Goal: Information Seeking & Learning: Find specific fact

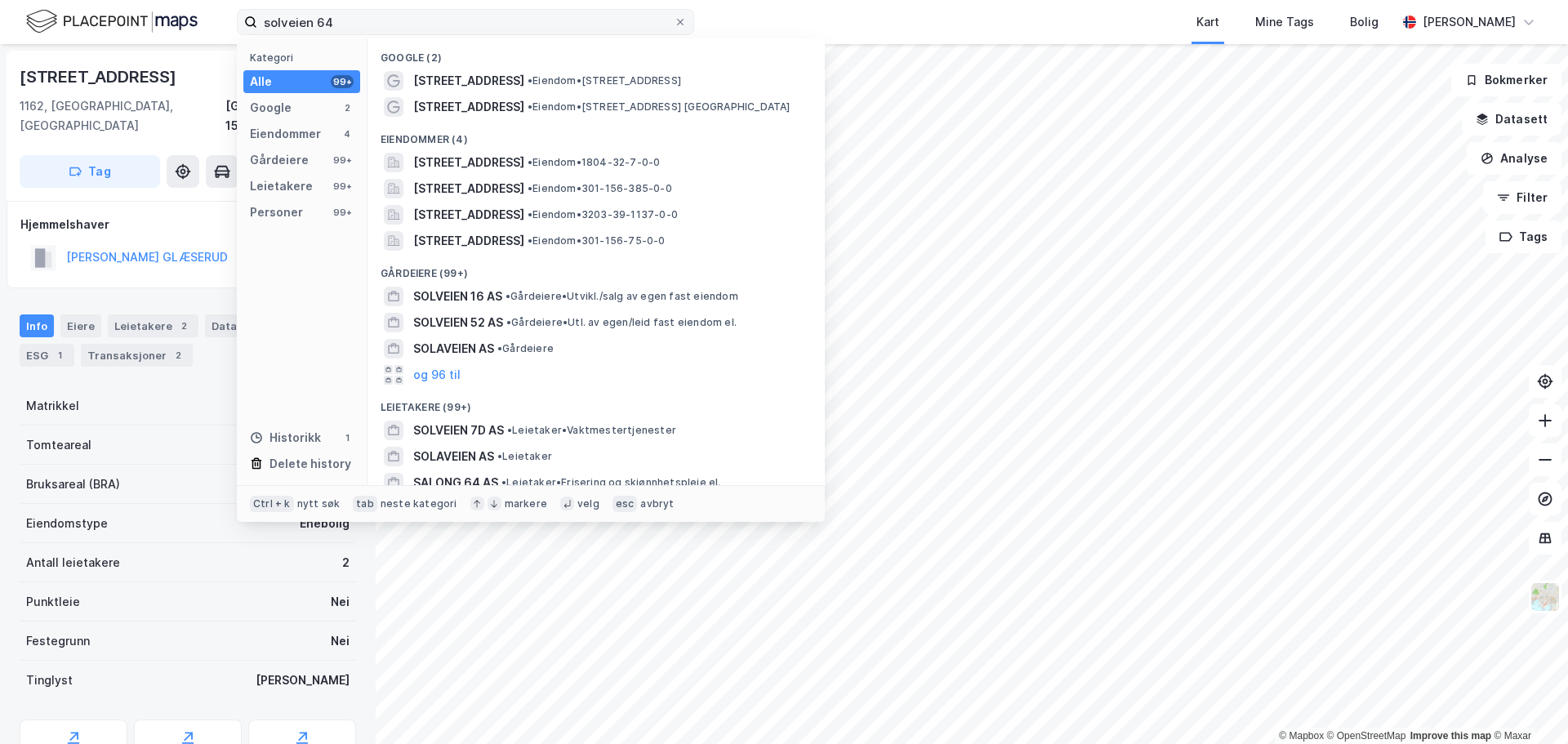
click at [365, 25] on input "solveien 64" at bounding box center [465, 22] width 416 height 25
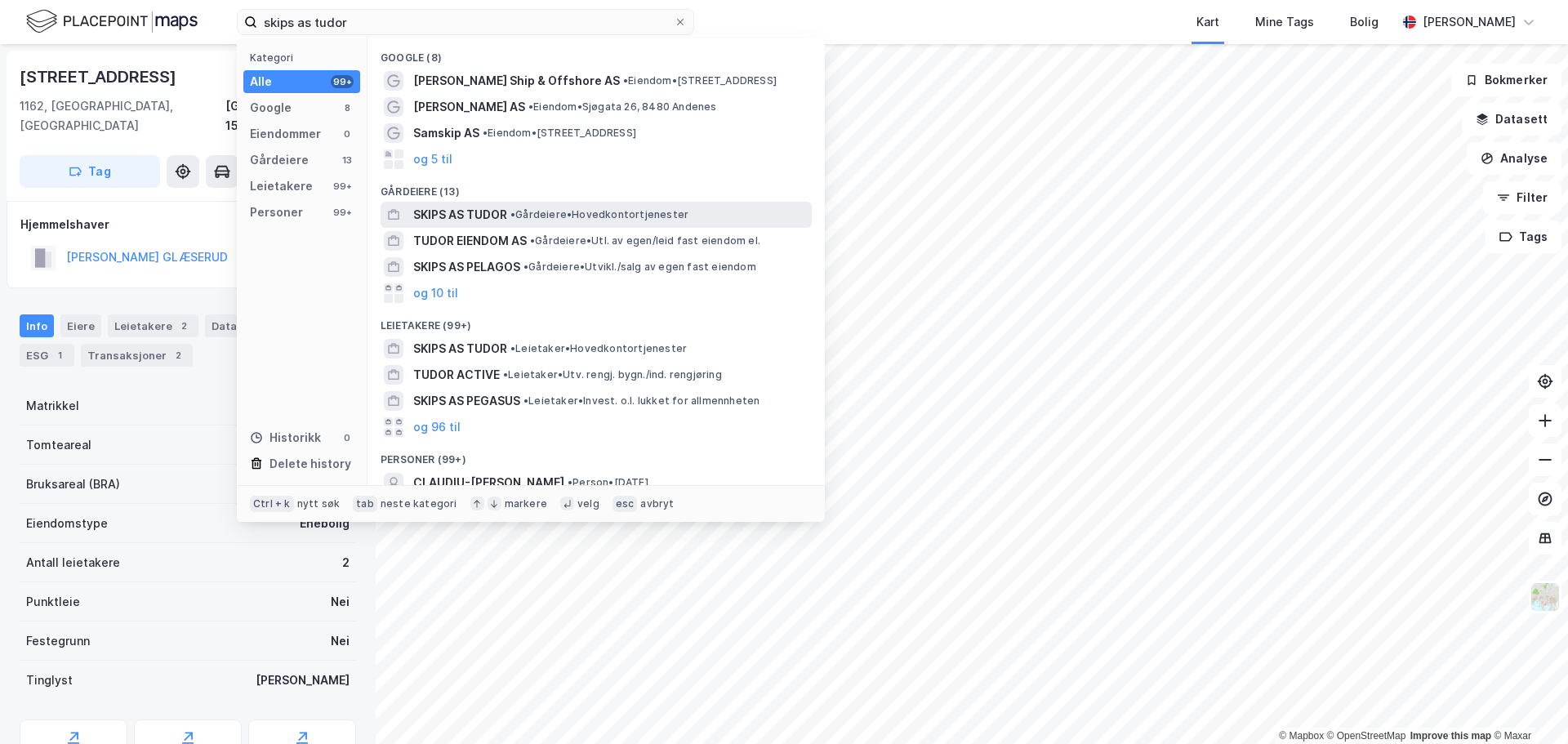
click at [550, 213] on span "• Gårdeiere • Hovedkontortjenester" at bounding box center [599, 214] width 178 height 13
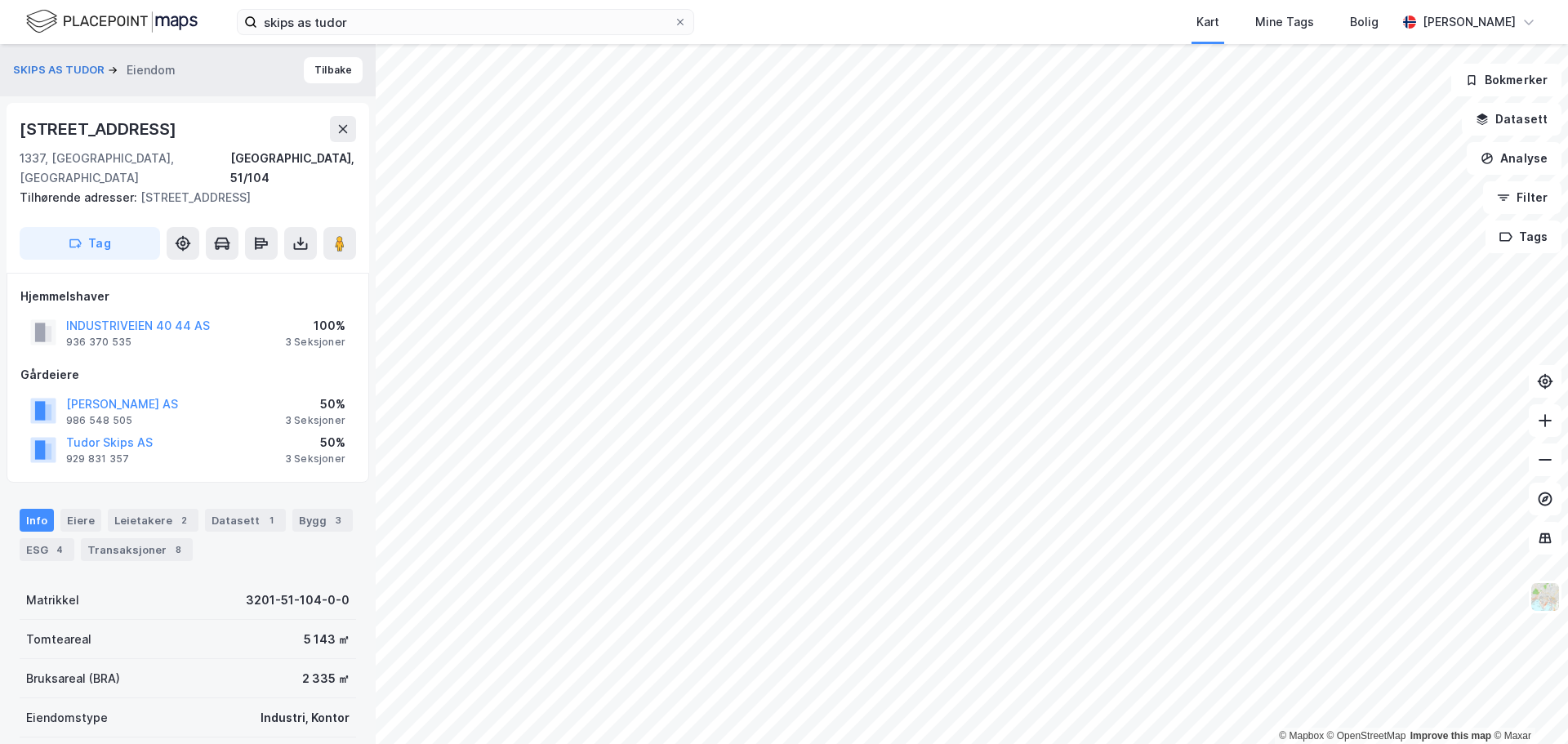
scroll to position [1, 0]
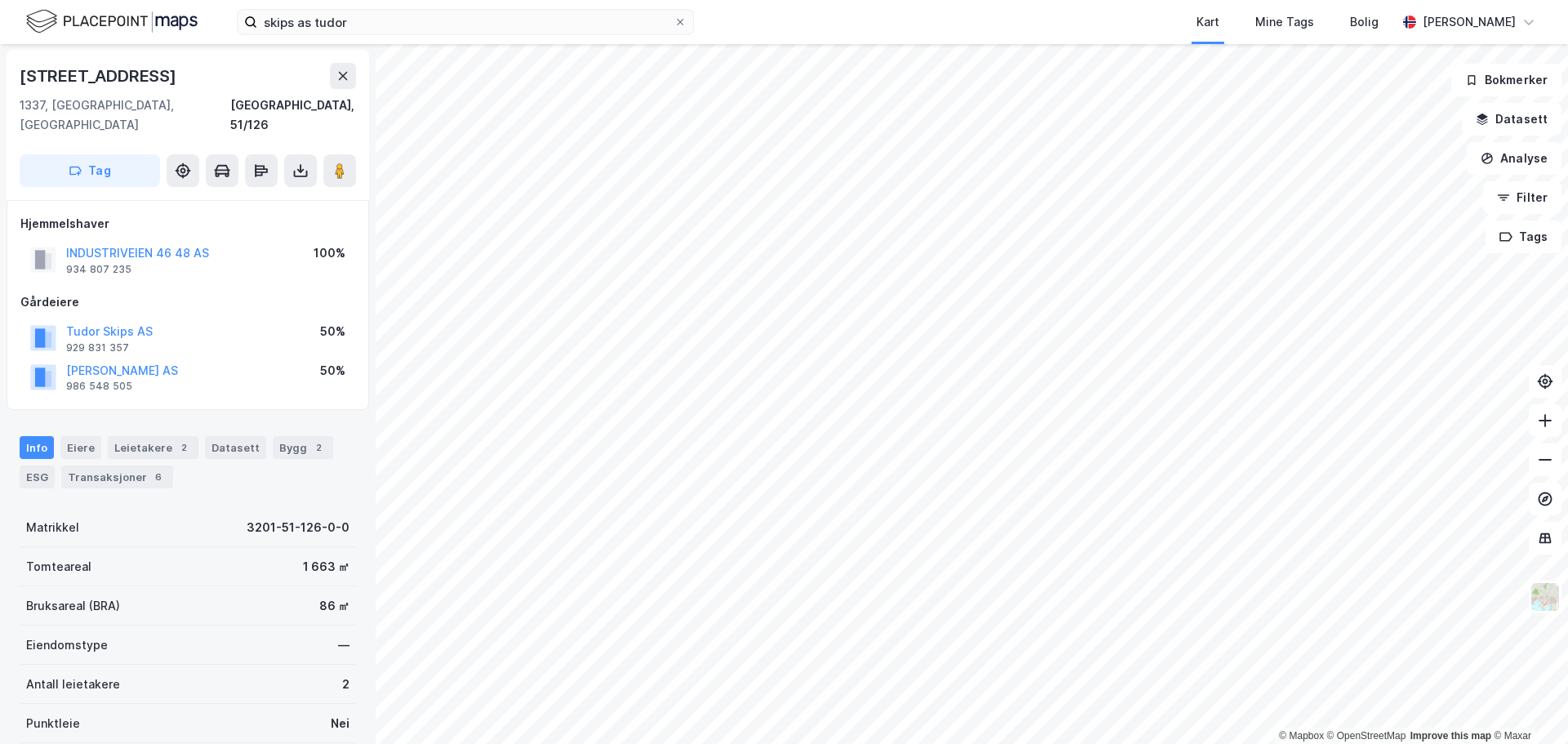
scroll to position [1, 0]
click at [369, 35] on label "skips as tudor" at bounding box center [465, 22] width 458 height 26
click at [369, 35] on input "skips as tudor" at bounding box center [465, 22] width 416 height 25
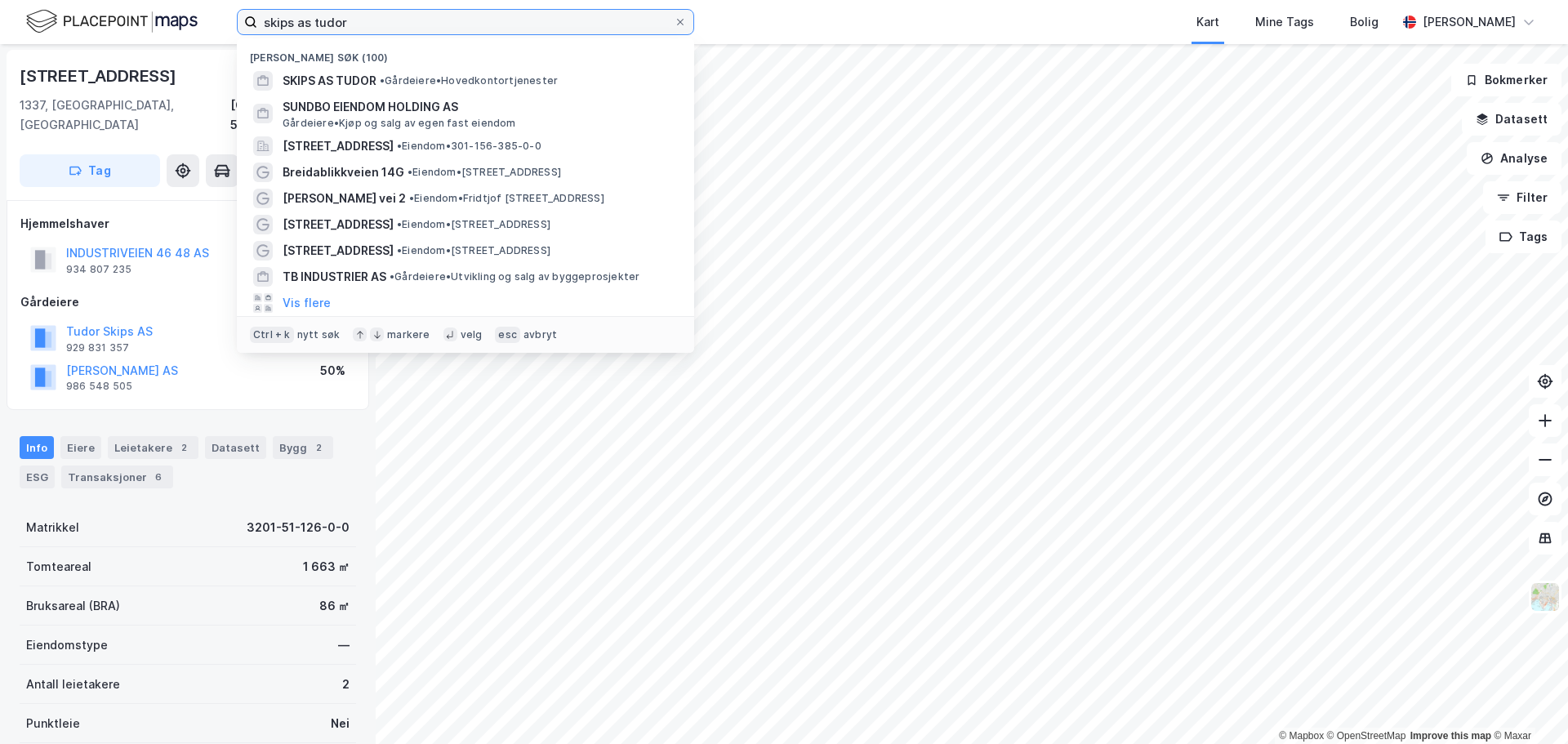
click at [369, 32] on input "skips as tudor" at bounding box center [465, 22] width 416 height 25
paste input "Industriveien 38-48 Holding AS"
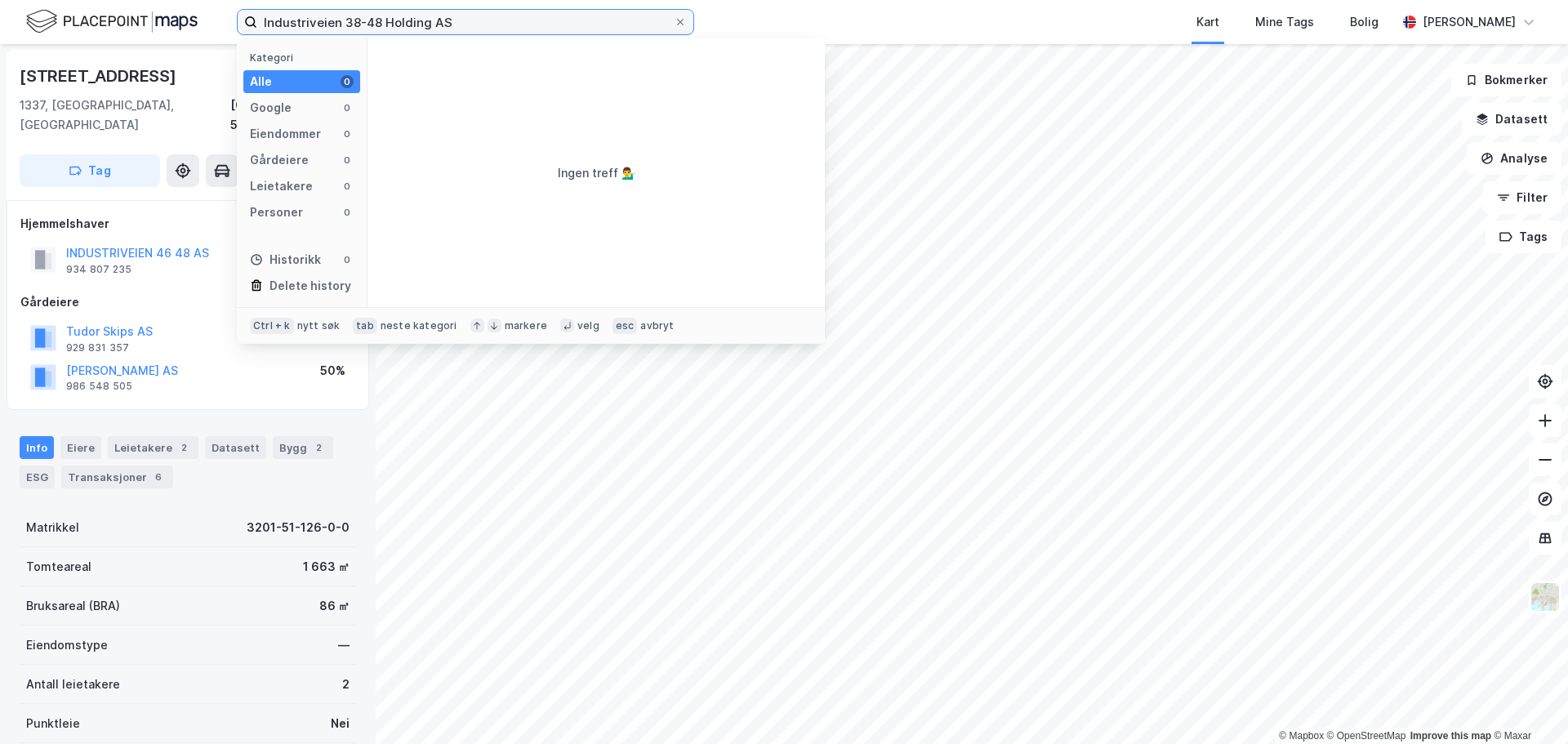
drag, startPoint x: 451, startPoint y: 23, endPoint x: 381, endPoint y: 20, distance: 70.1
click at [381, 20] on input "Industriveien 38-48 Holding AS" at bounding box center [465, 22] width 416 height 25
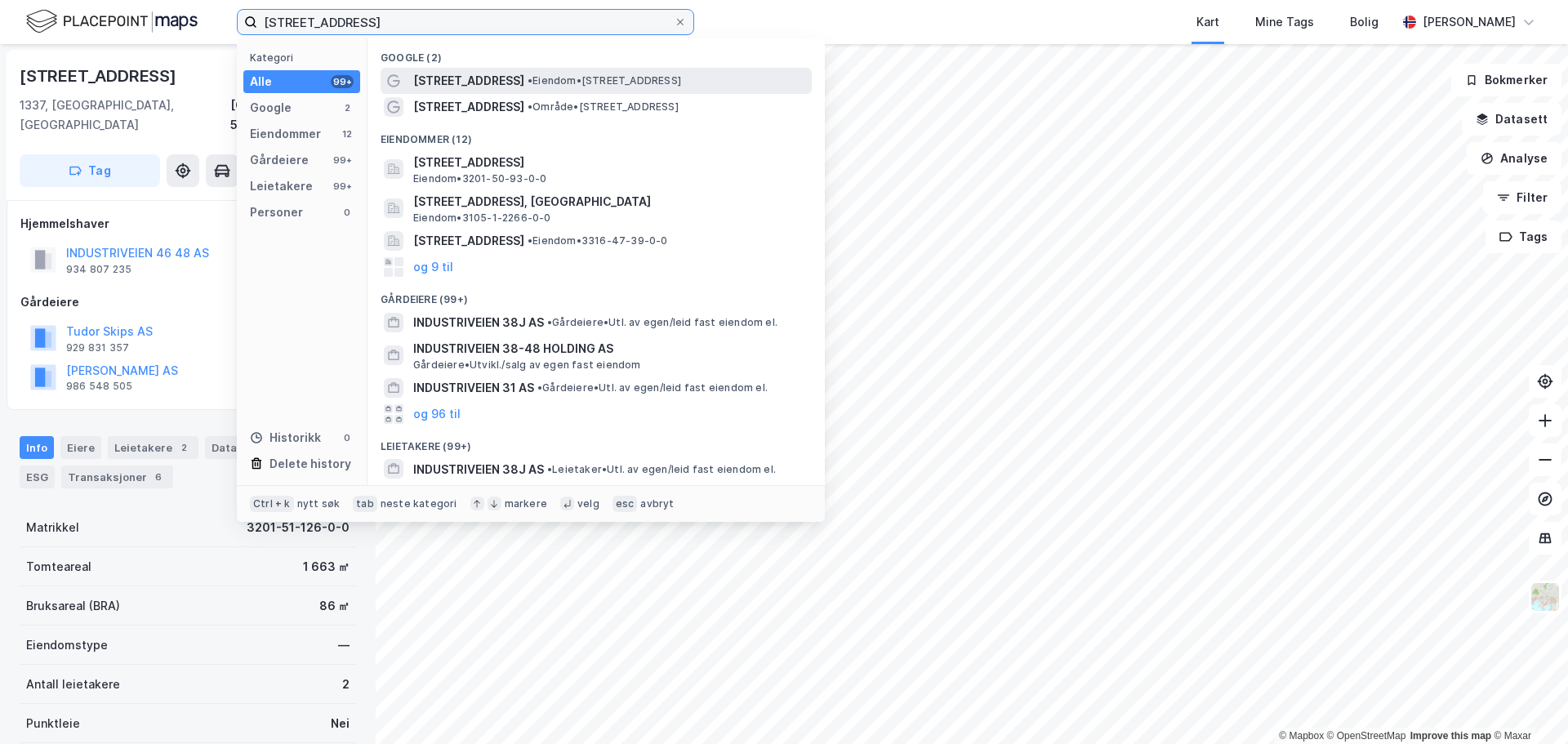
type input "[STREET_ADDRESS]"
click at [613, 81] on span "• Eiendom • [STREET_ADDRESS]" at bounding box center [604, 80] width 153 height 13
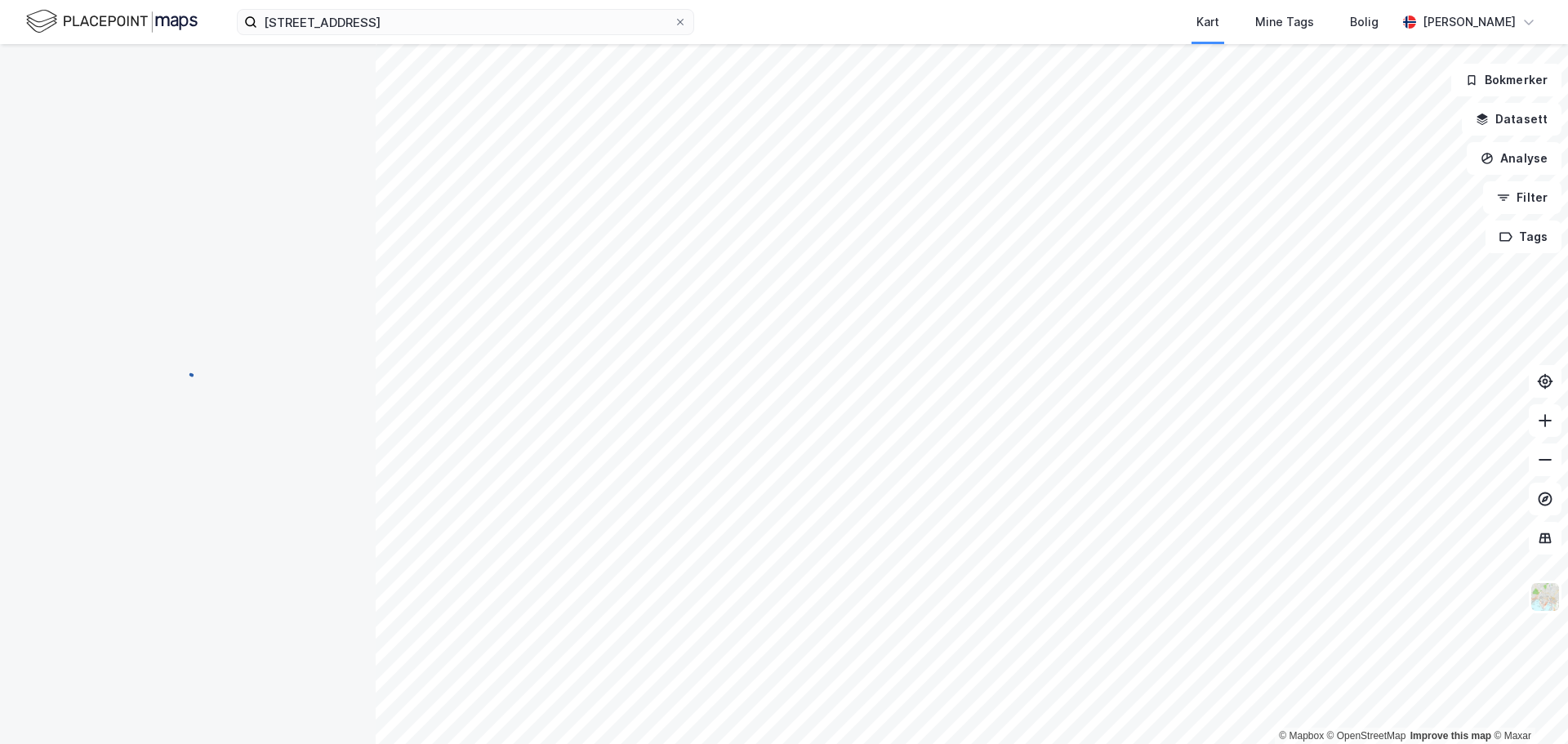
scroll to position [1, 0]
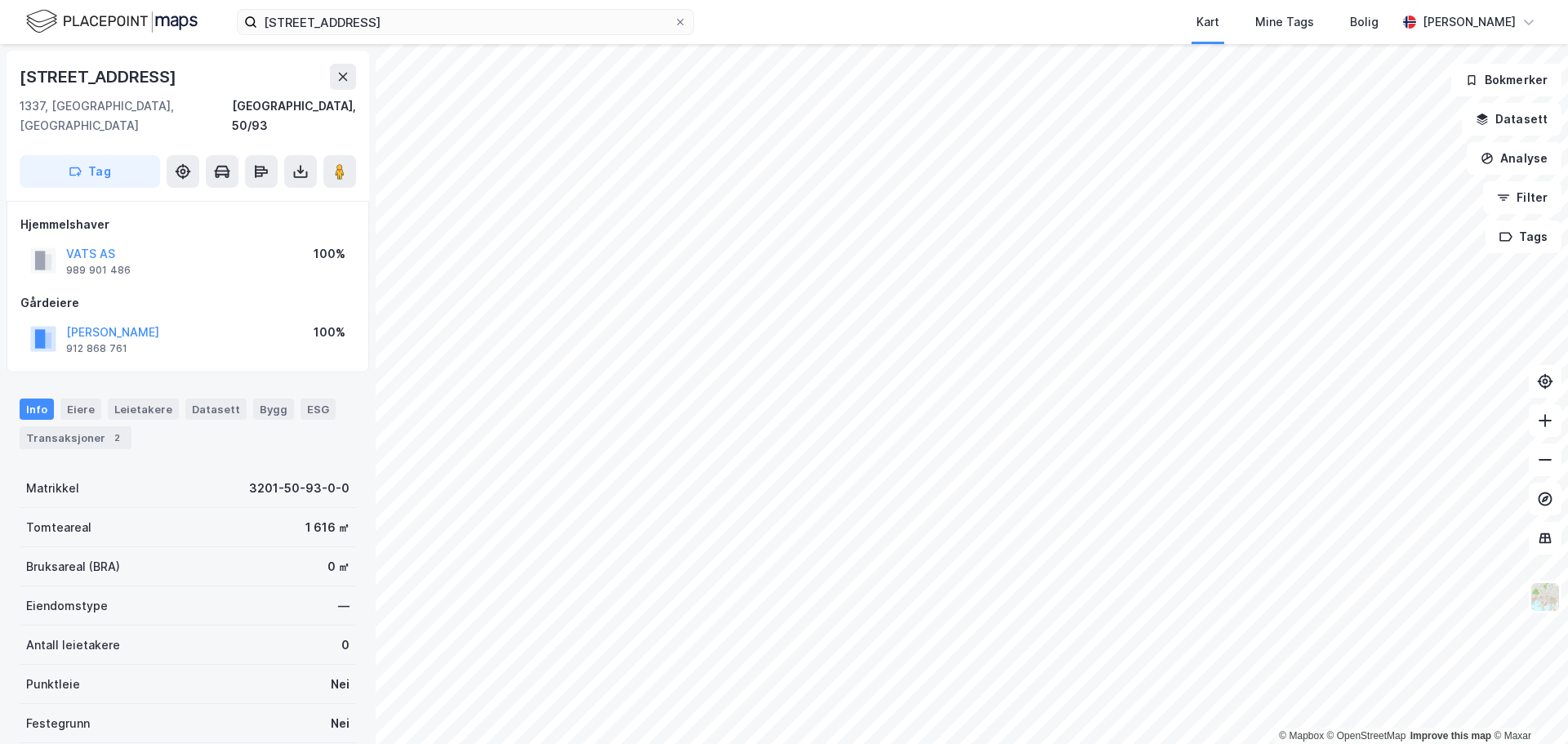
scroll to position [1, 0]
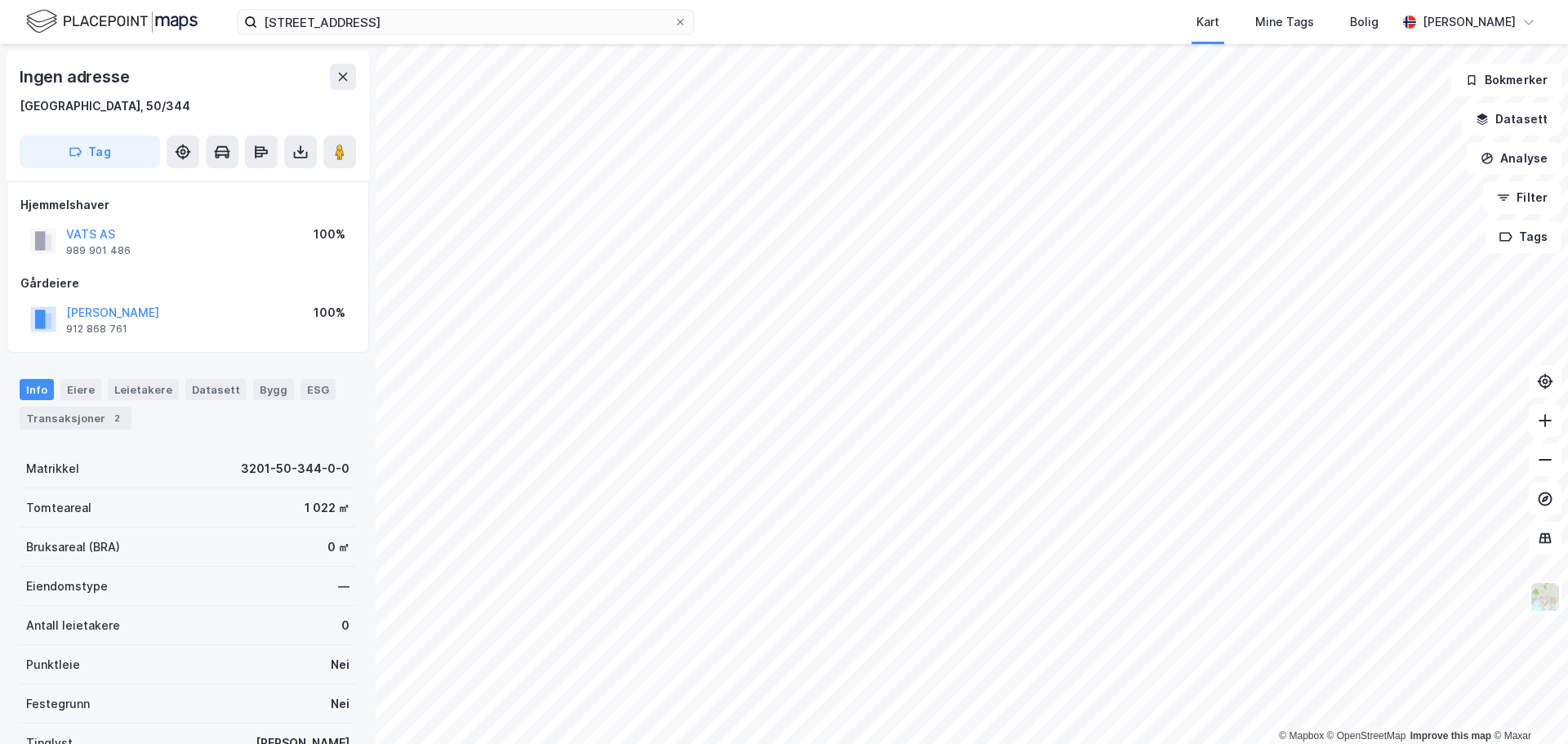
scroll to position [1, 0]
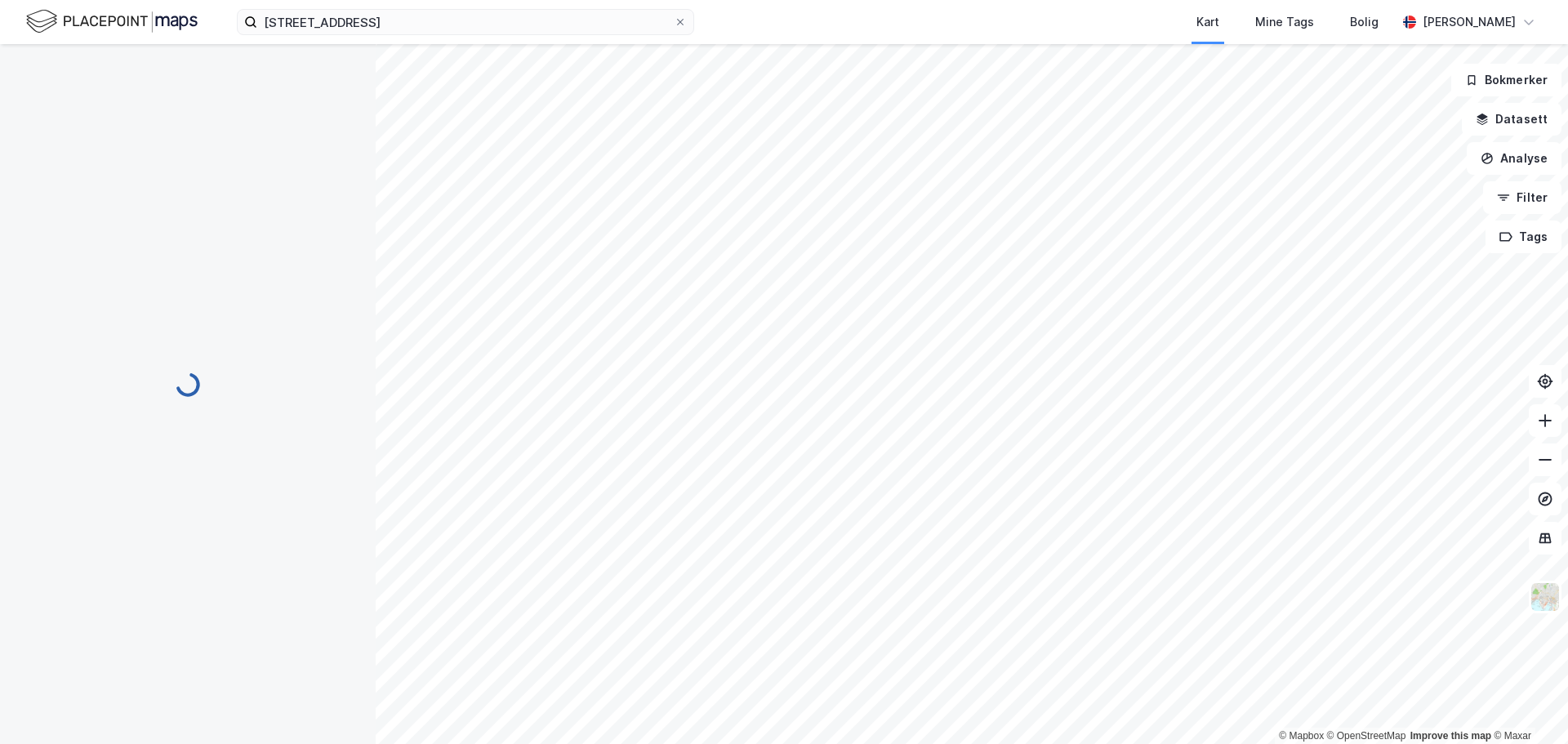
scroll to position [1, 0]
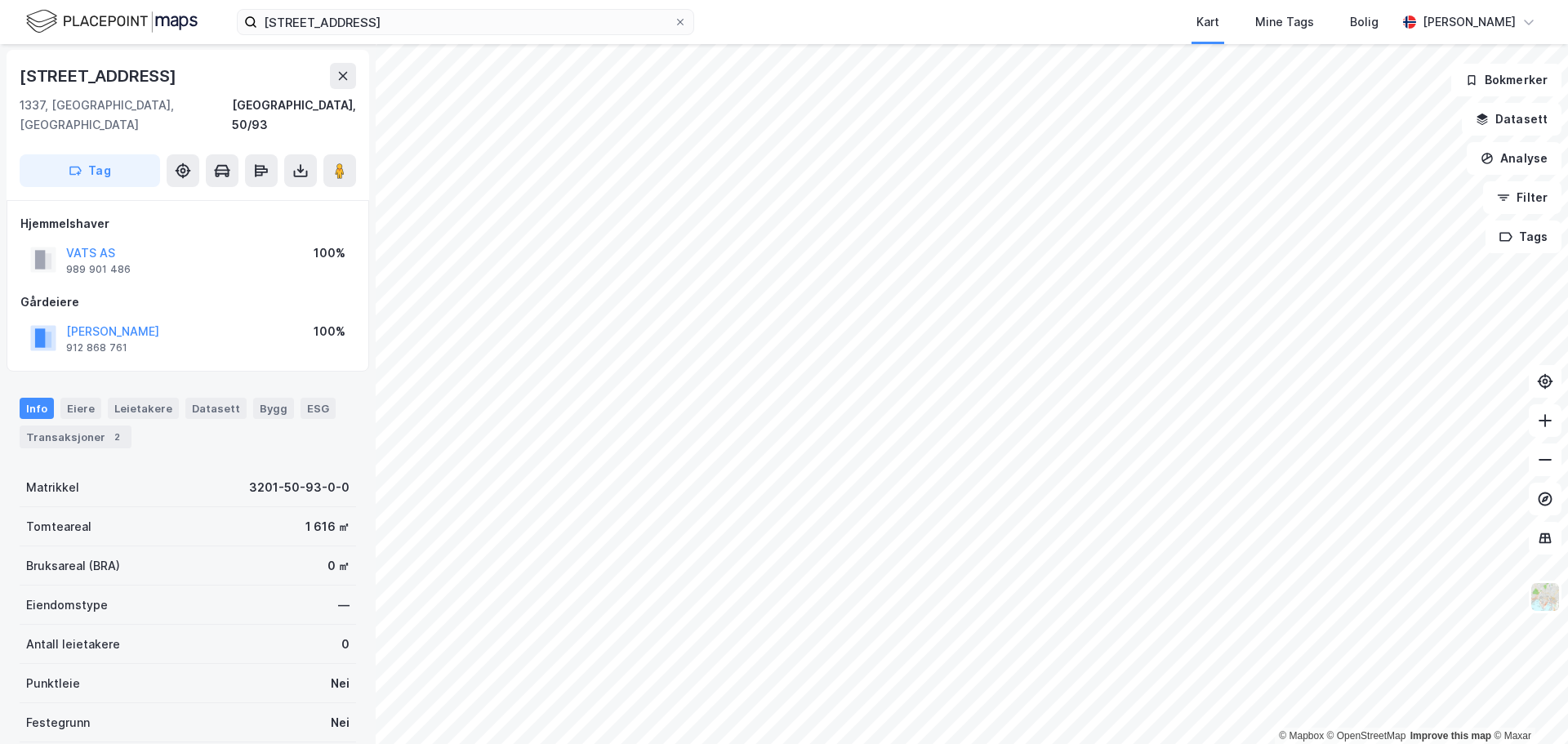
scroll to position [1, 0]
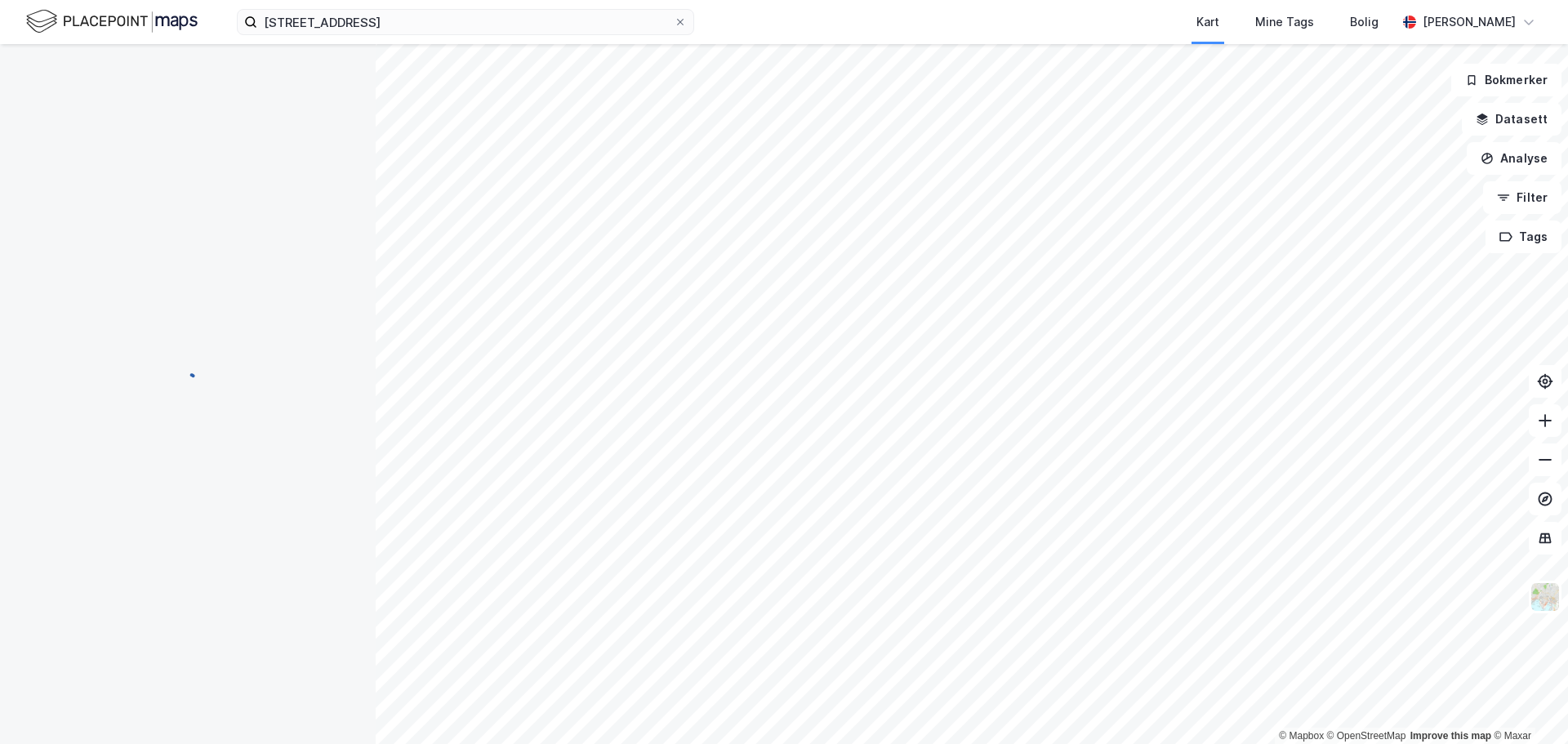
scroll to position [1, 0]
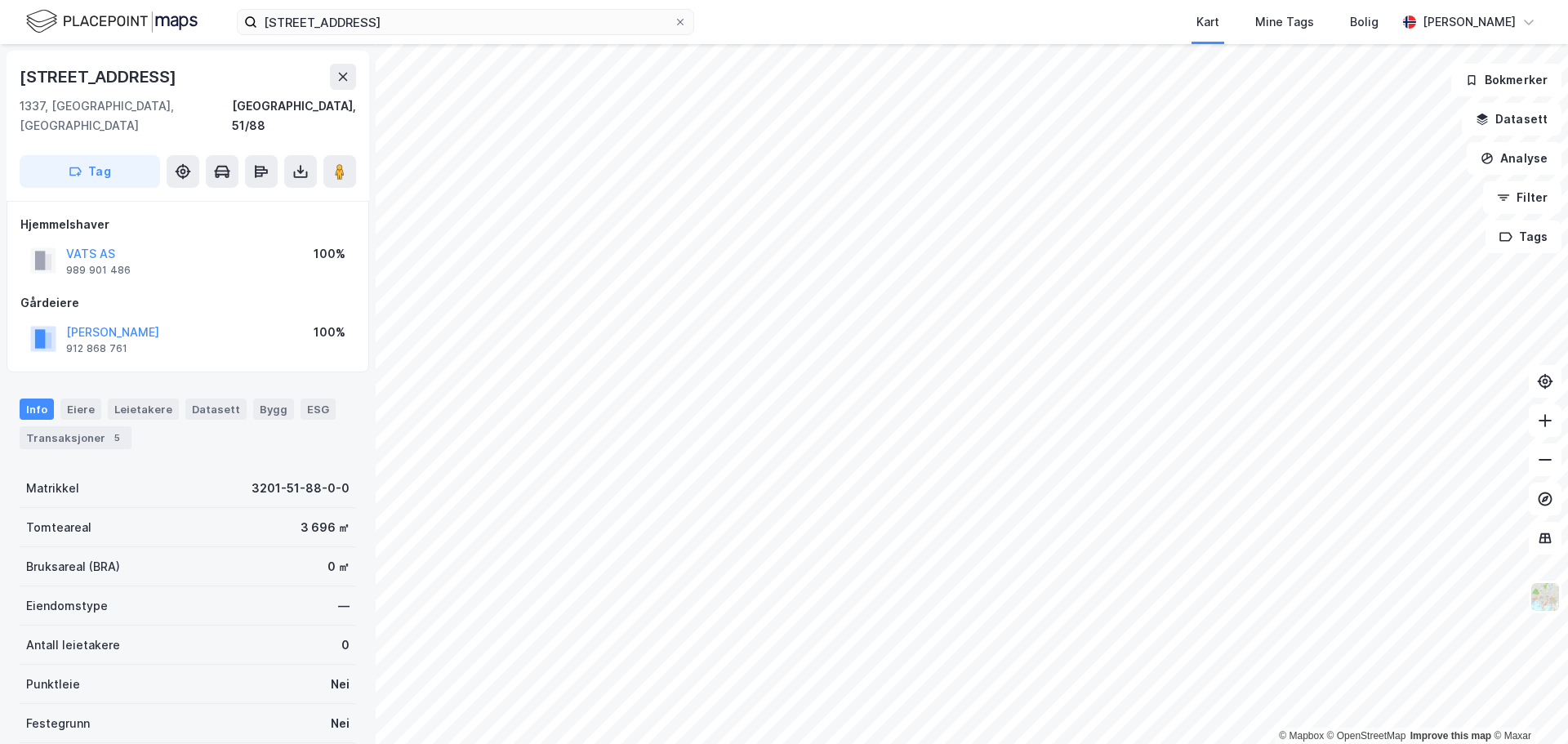
scroll to position [1, 0]
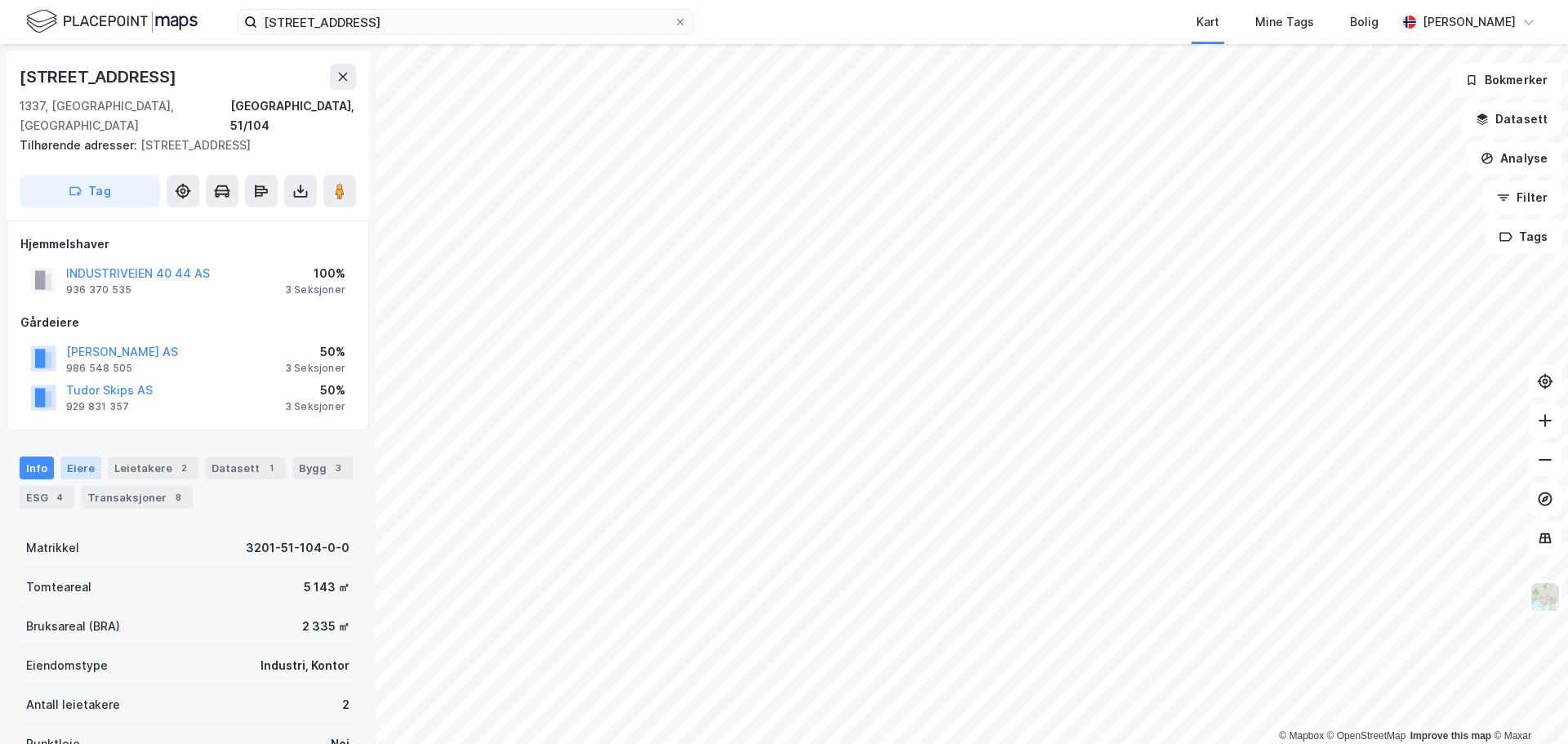
click at [85, 457] on div "Eiere" at bounding box center [80, 468] width 41 height 23
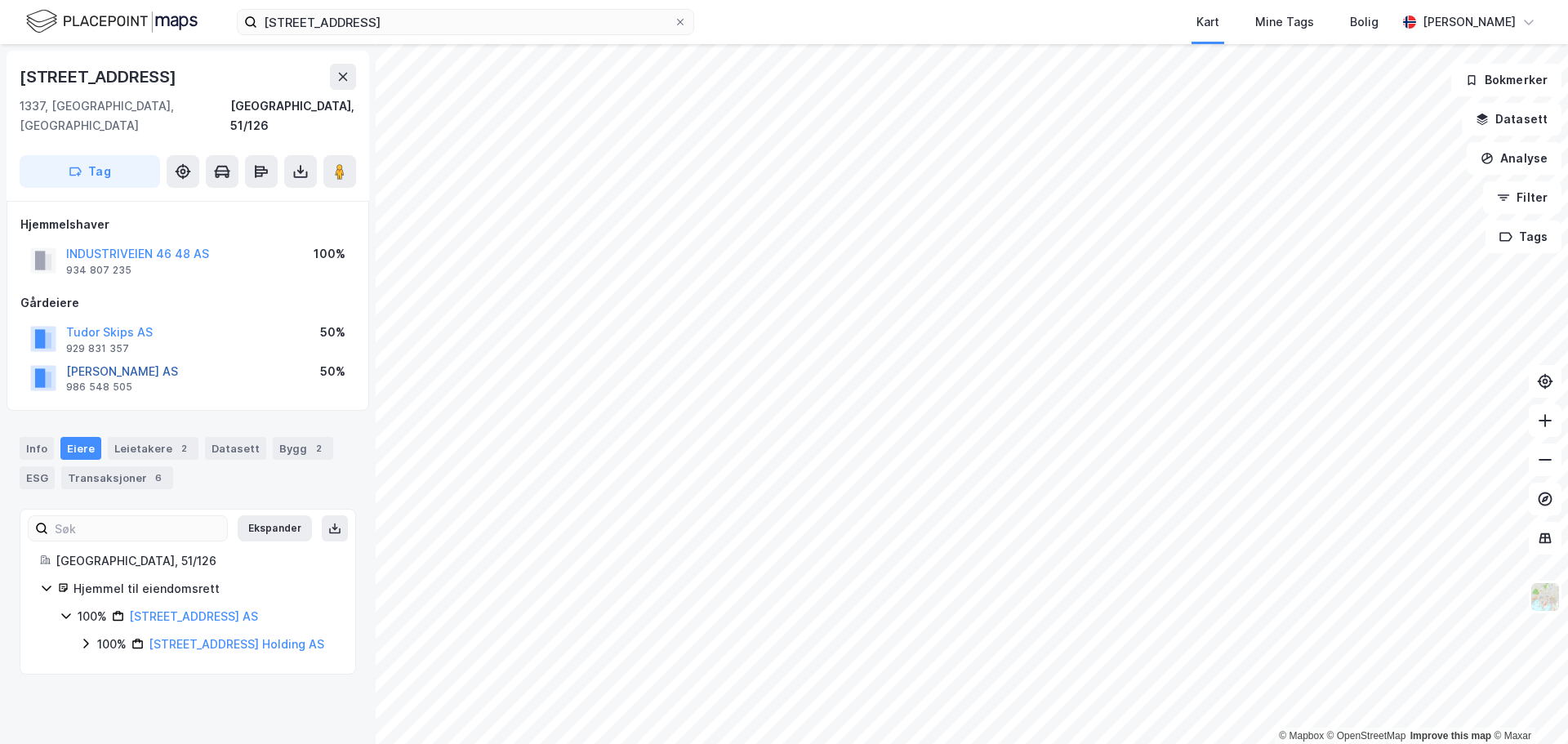
click at [0, 0] on button "[PERSON_NAME] AS" at bounding box center [0, 0] width 0 height 0
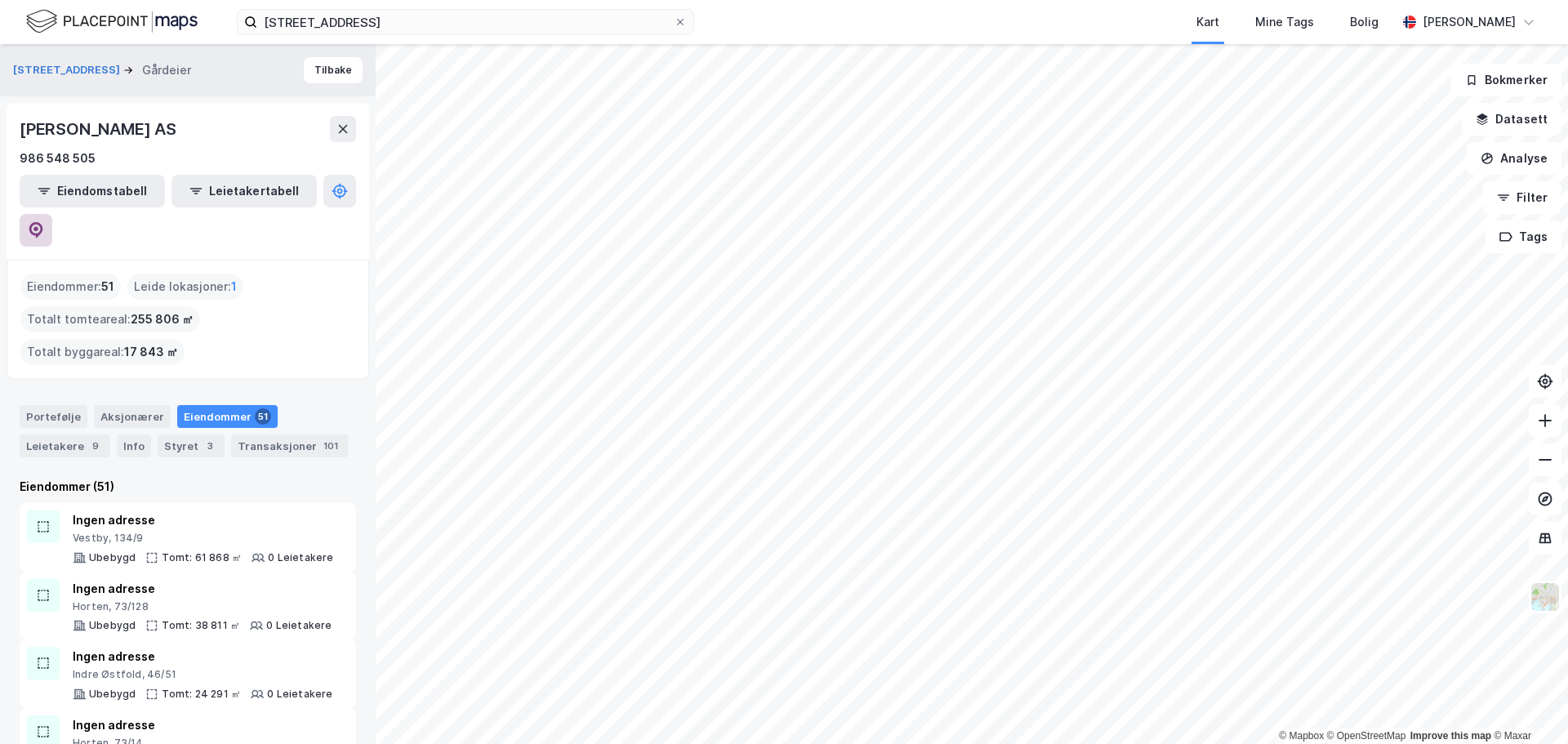
click at [52, 214] on button at bounding box center [36, 230] width 33 height 33
